Goal: Use online tool/utility: Utilize a website feature to perform a specific function

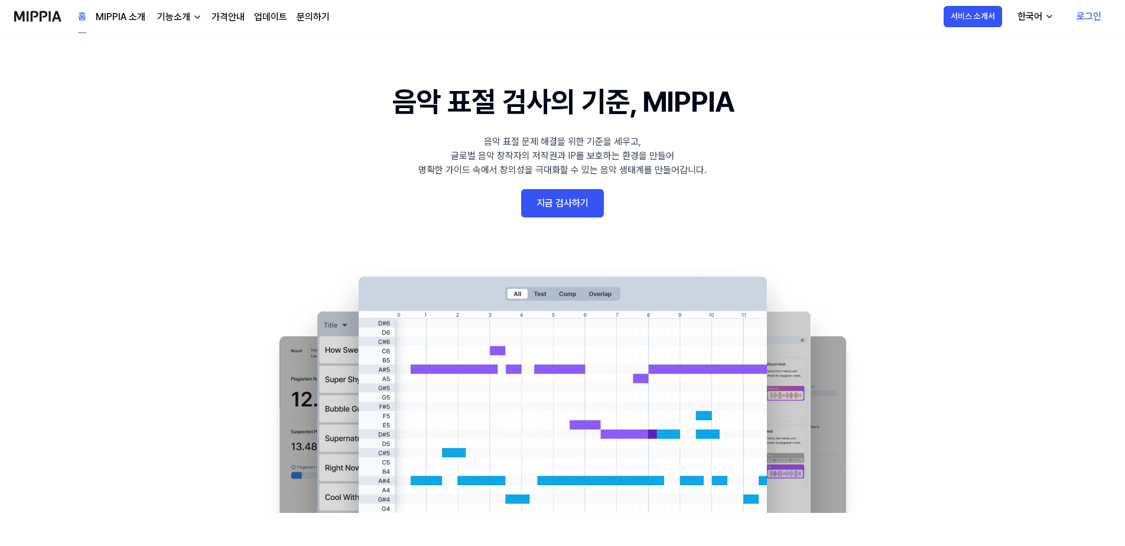
drag, startPoint x: 38, startPoint y: 136, endPoint x: 84, endPoint y: 133, distance: 46.8
click at [1098, 22] on link "로그인" at bounding box center [1089, 16] width 44 height 33
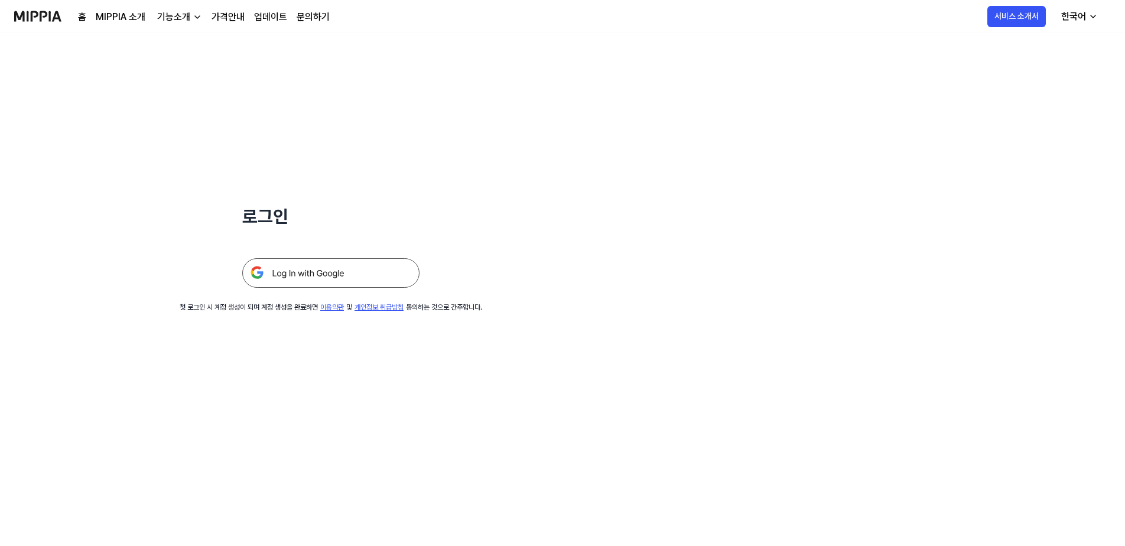
click at [344, 272] on img at bounding box center [330, 273] width 177 height 30
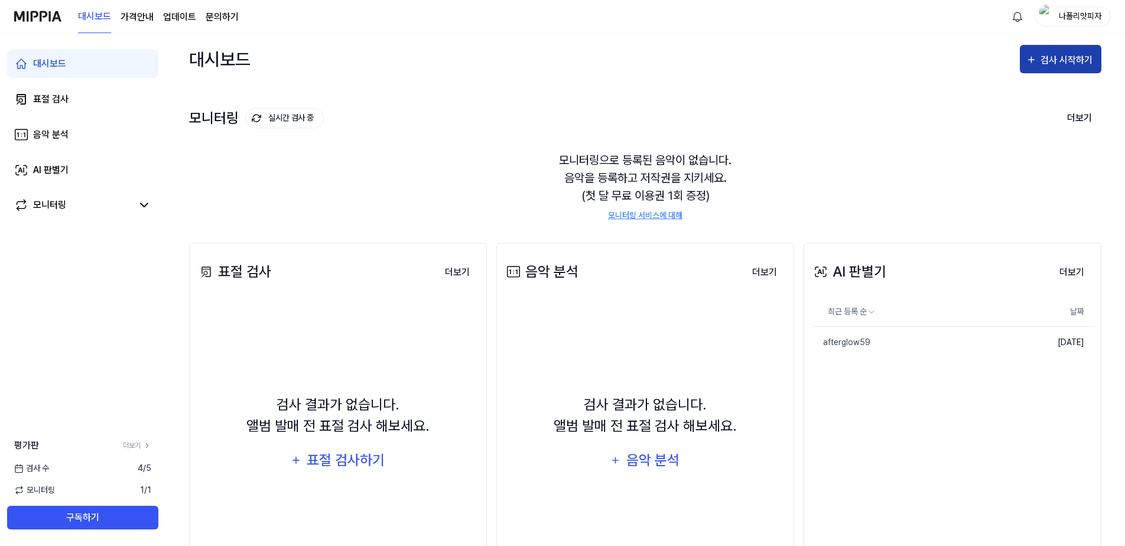
click at [1048, 60] on div "검사 시작하기" at bounding box center [1067, 60] width 55 height 15
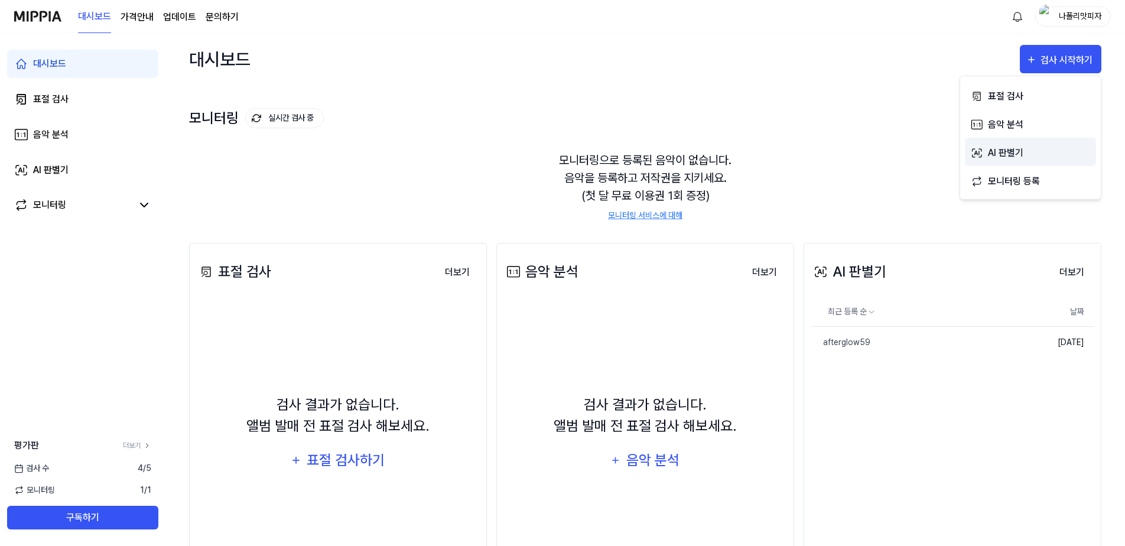
click at [1008, 153] on div "AI 판별기" at bounding box center [1039, 152] width 103 height 15
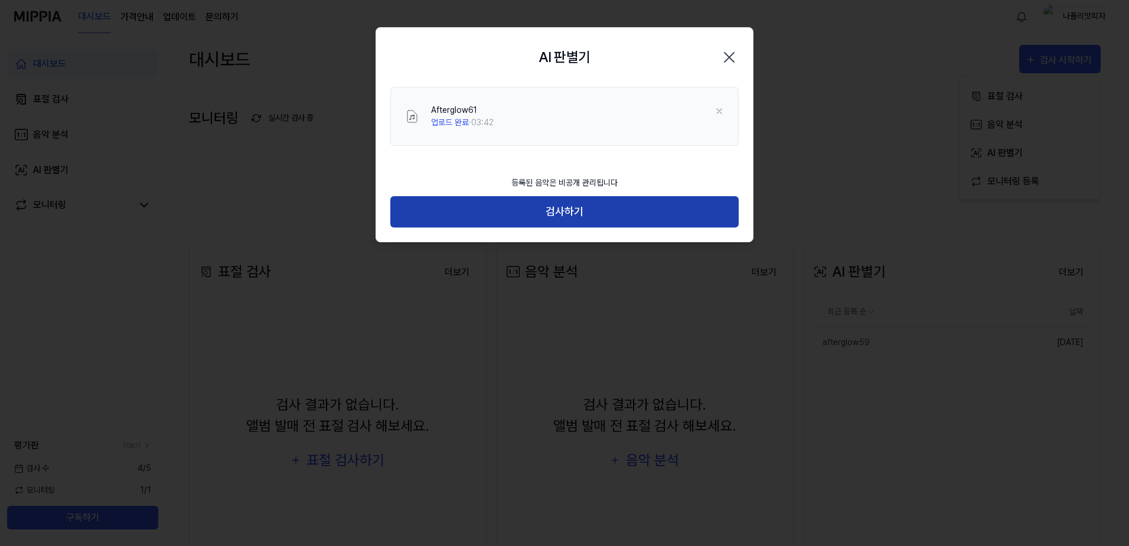
click at [562, 214] on button "검사하기" at bounding box center [564, 211] width 348 height 31
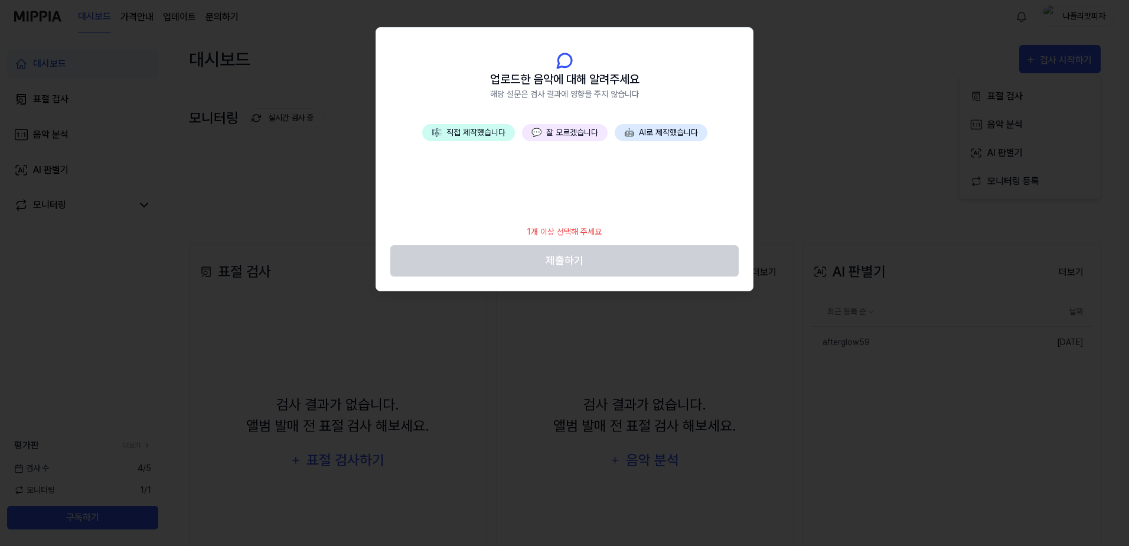
click at [665, 133] on button "🤖 AI로 제작했습니다" at bounding box center [661, 132] width 93 height 17
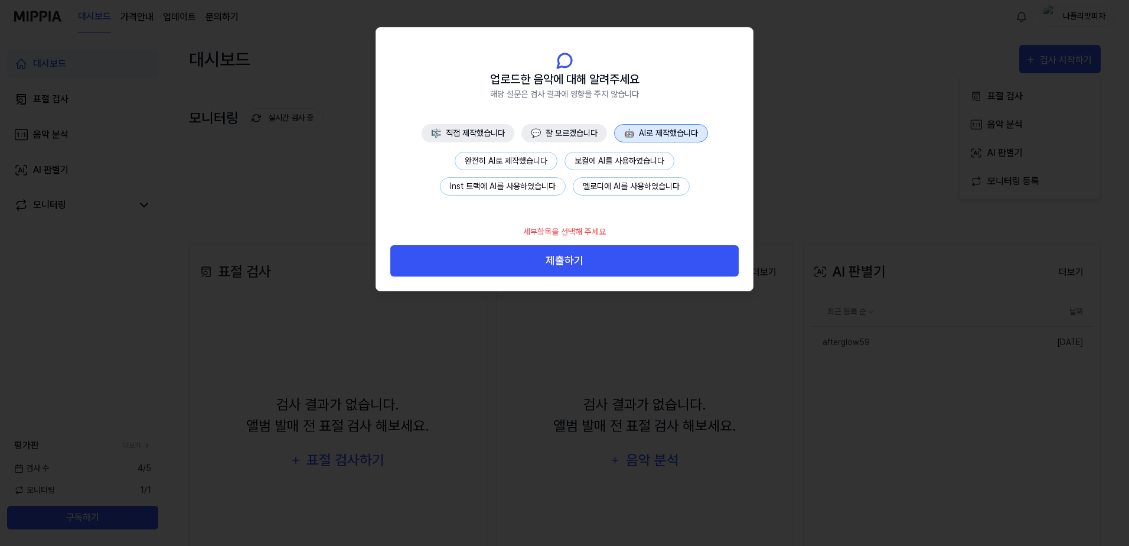
click at [530, 163] on button "완전히 AI로 제작했습니다" at bounding box center [506, 161] width 103 height 18
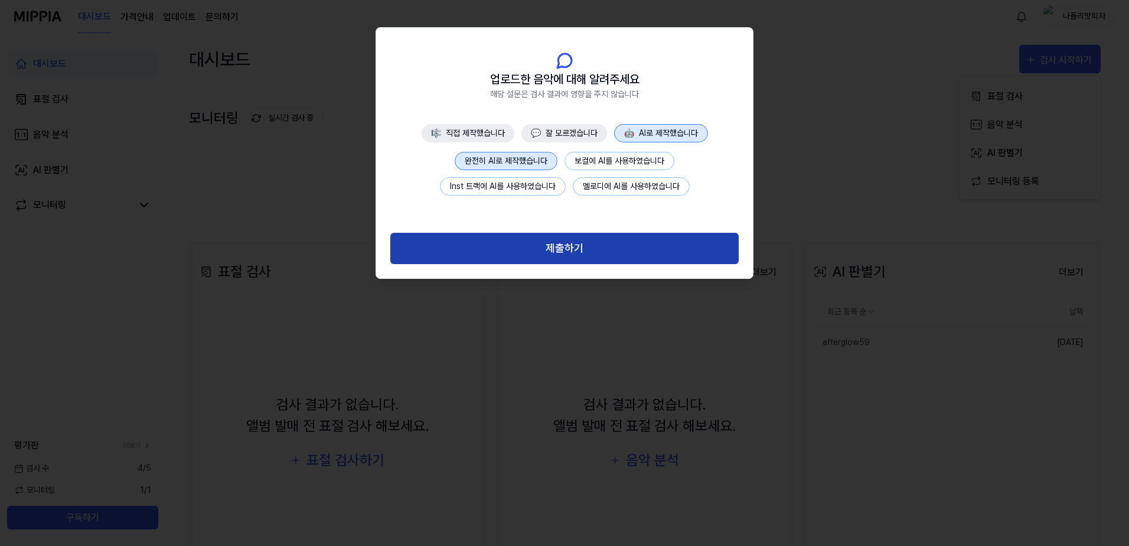
click at [557, 243] on button "제출하기" at bounding box center [564, 248] width 348 height 31
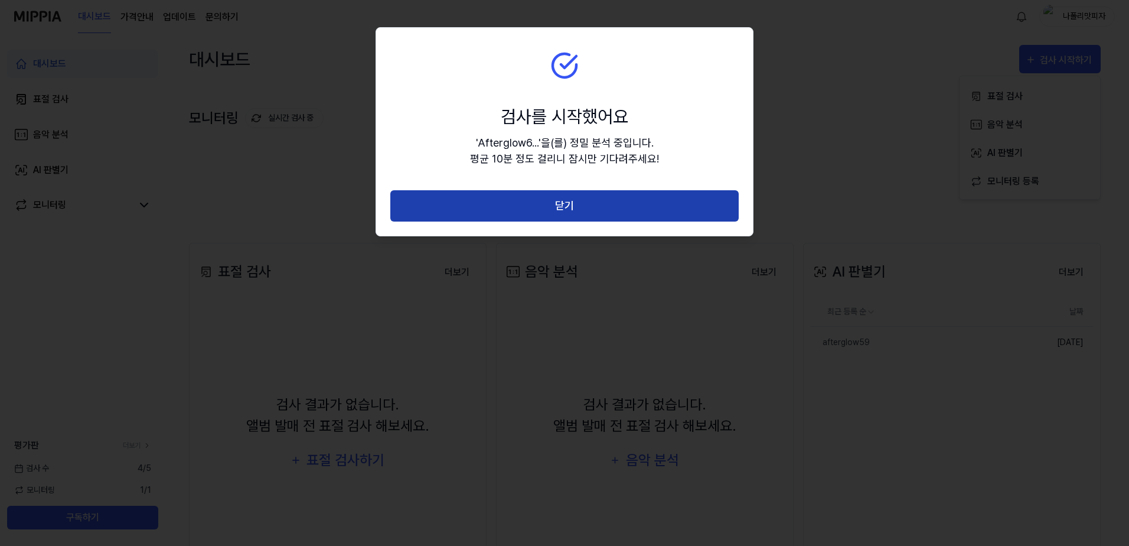
click at [568, 201] on button "닫기" at bounding box center [564, 205] width 348 height 31
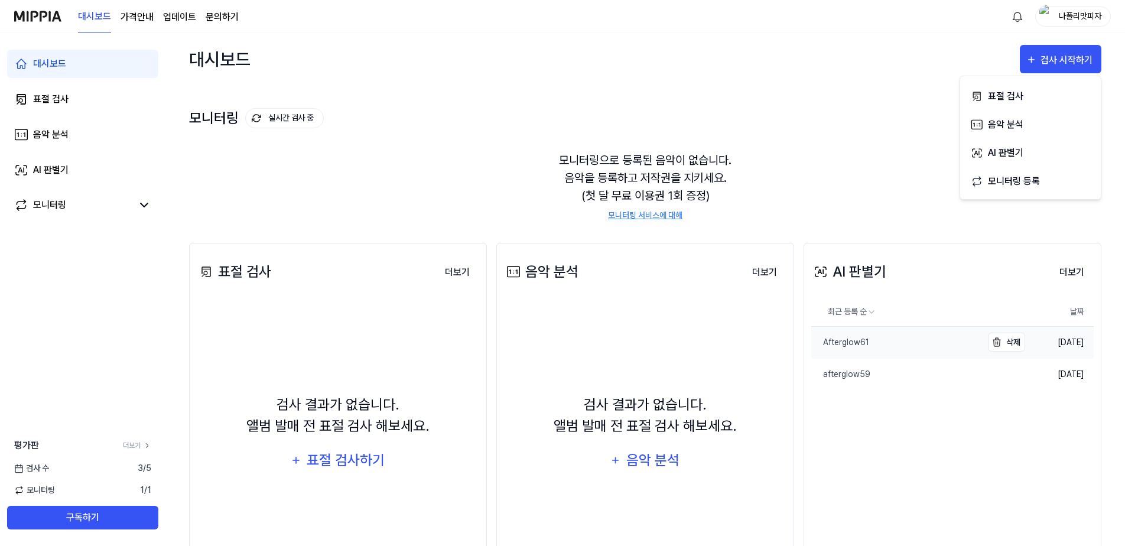
click at [894, 349] on link "Afterglow61" at bounding box center [896, 342] width 171 height 31
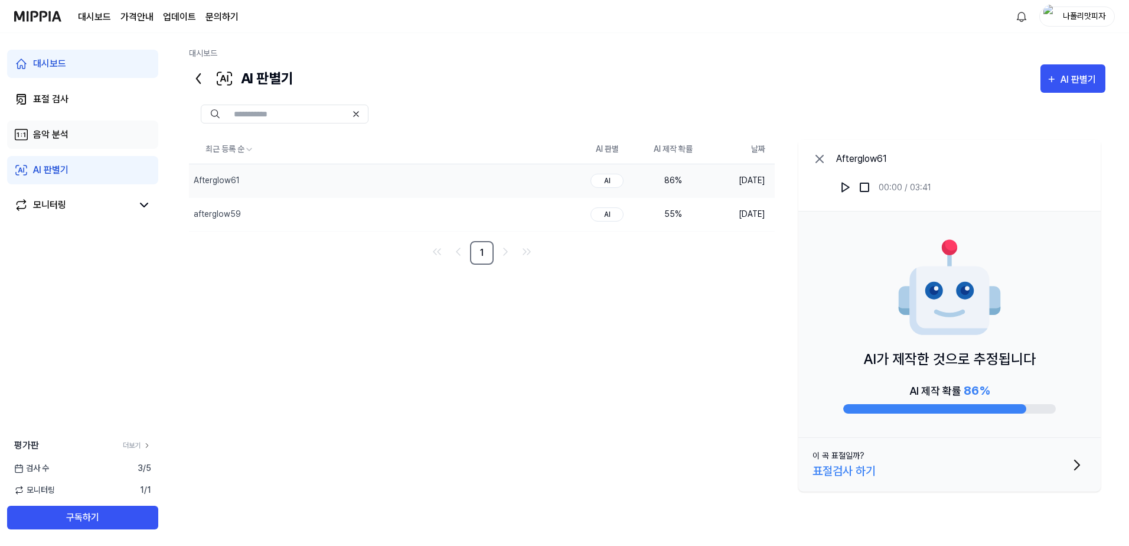
click at [106, 143] on link "음악 분석" at bounding box center [82, 134] width 151 height 28
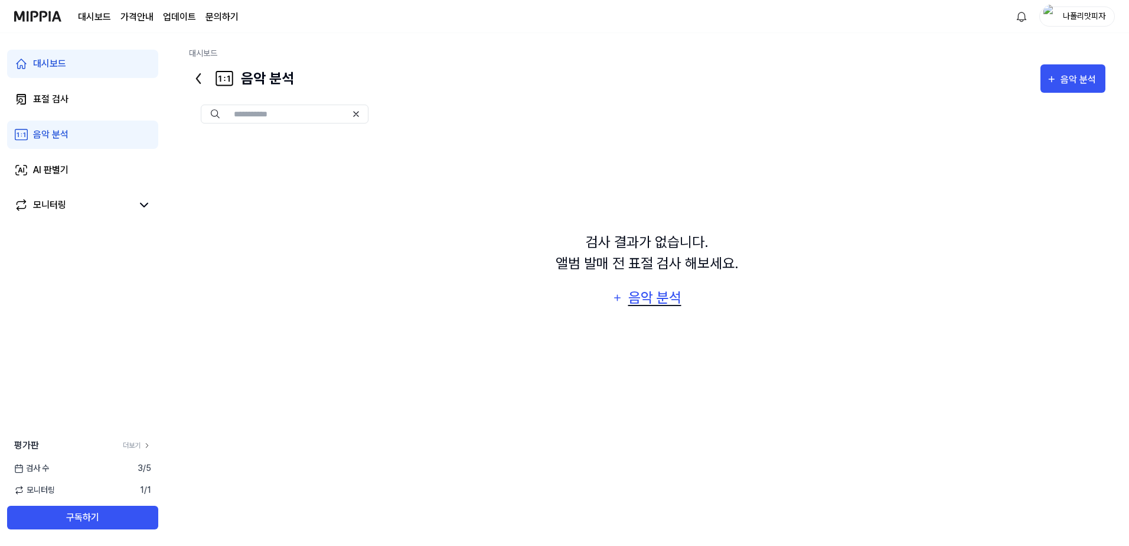
click at [657, 304] on div "음악 분석" at bounding box center [655, 297] width 56 height 22
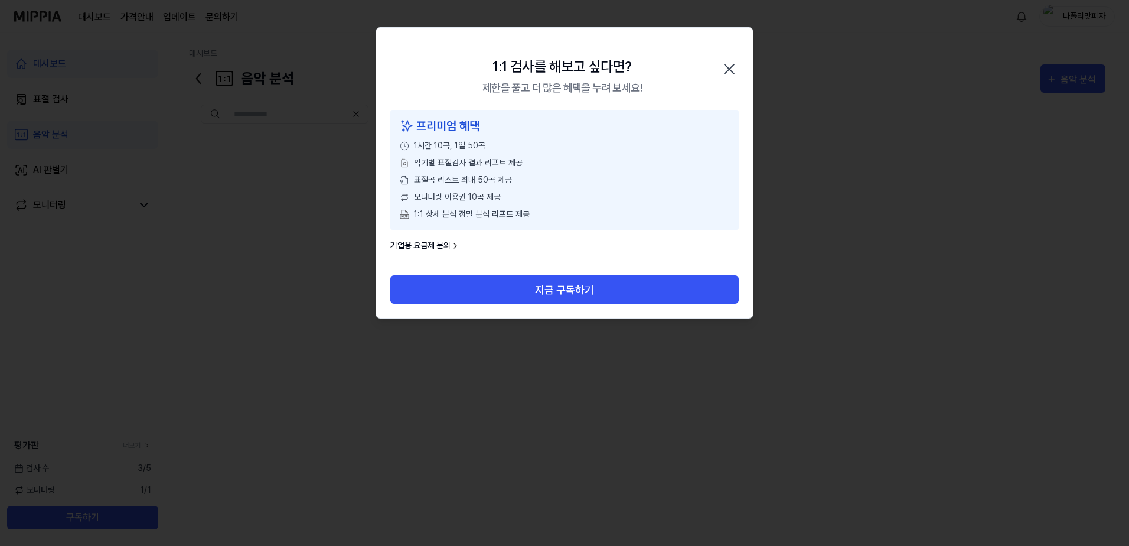
click at [732, 70] on icon "button" at bounding box center [729, 69] width 19 height 19
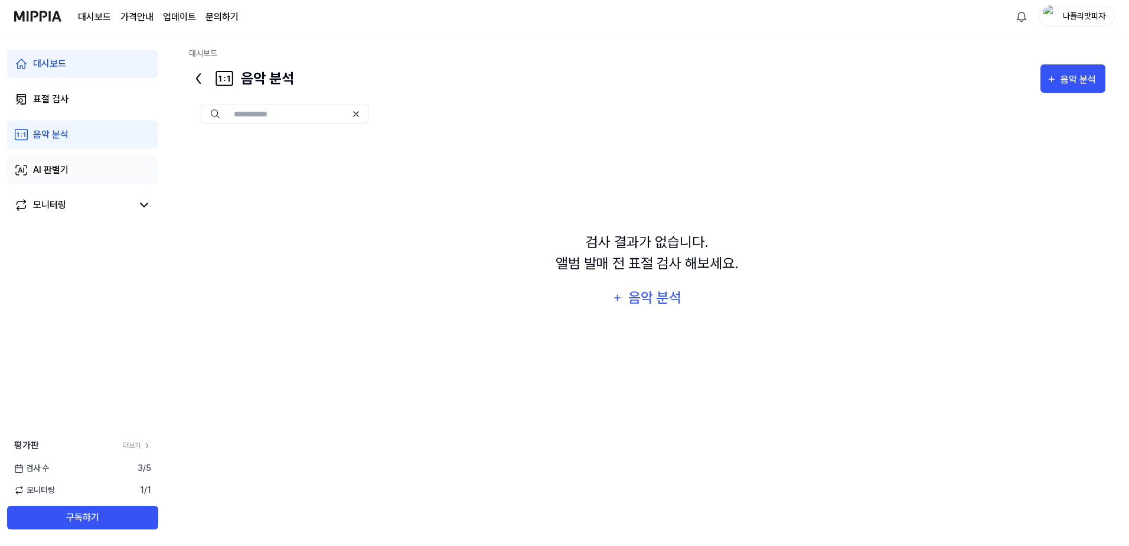
click at [72, 171] on link "AI 판별기" at bounding box center [82, 170] width 151 height 28
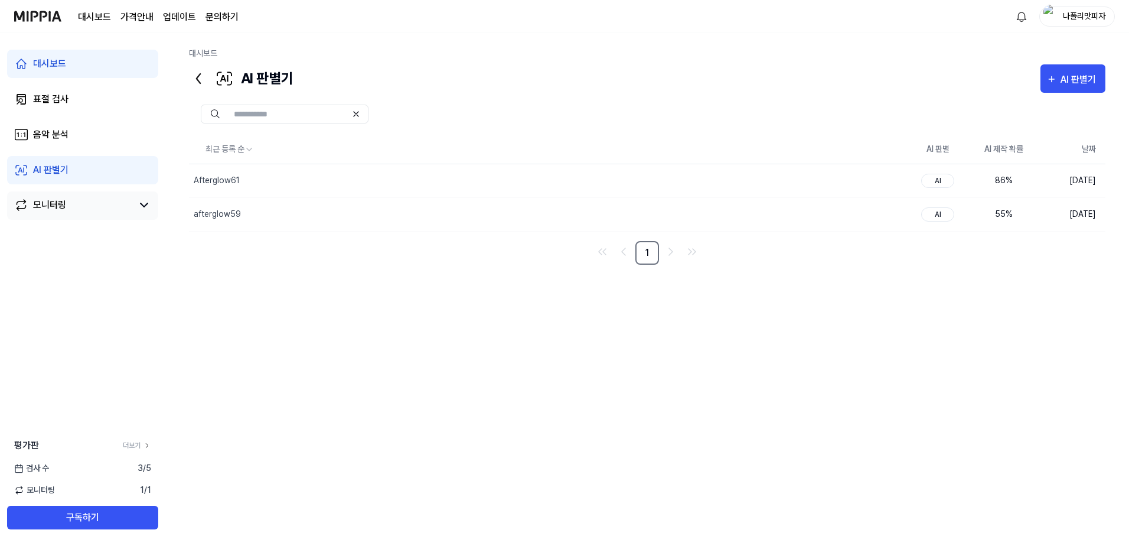
click at [75, 207] on link "모니터링" at bounding box center [73, 205] width 118 height 14
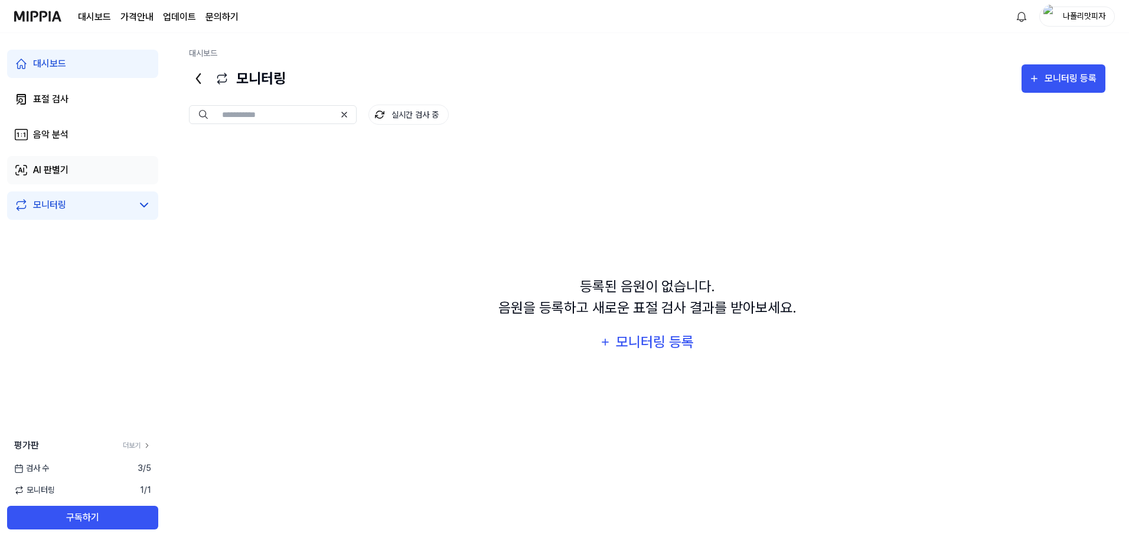
click at [84, 172] on link "AI 판별기" at bounding box center [82, 170] width 151 height 28
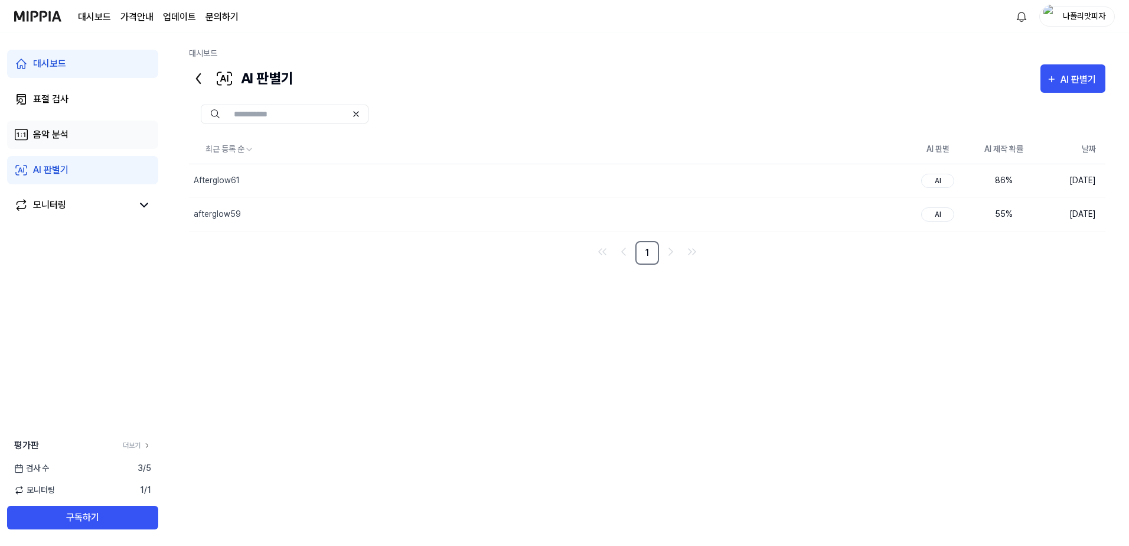
click at [86, 132] on link "음악 분석" at bounding box center [82, 134] width 151 height 28
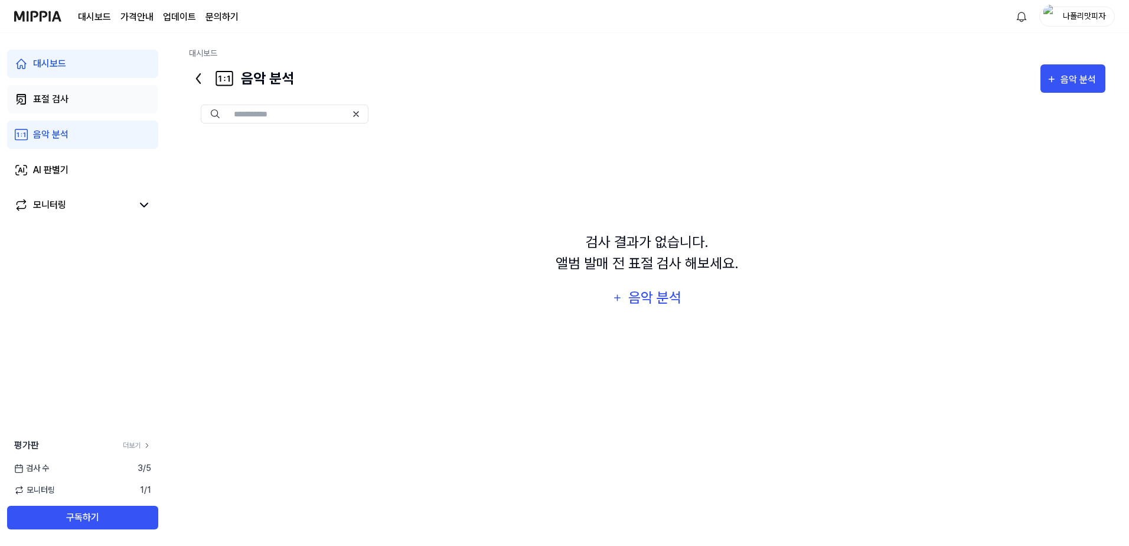
click at [90, 91] on link "표절 검사" at bounding box center [82, 99] width 151 height 28
